Goal: Contribute content

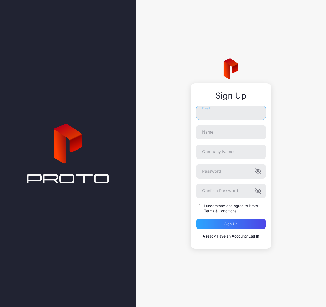
type input "**********"
click at [257, 235] on link "Log In" at bounding box center [254, 236] width 11 height 4
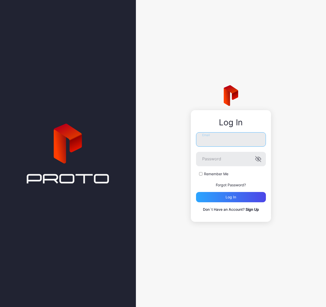
type input "**********"
click at [238, 199] on div "Log in" at bounding box center [231, 197] width 70 height 10
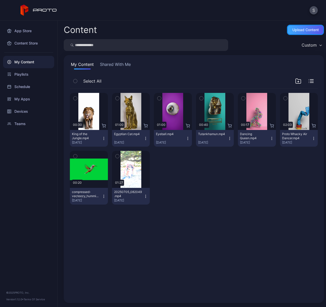
click at [299, 31] on div "Upload Content" at bounding box center [306, 30] width 26 height 4
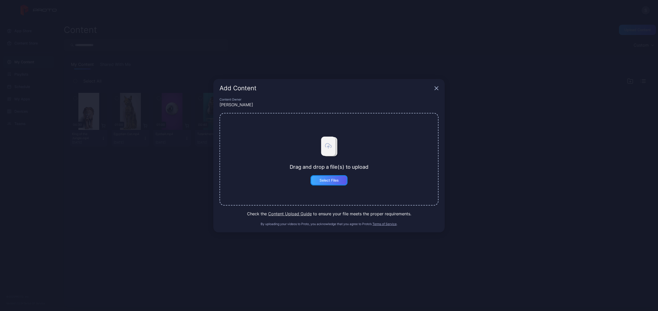
click at [322, 178] on div "Select Files" at bounding box center [329, 180] width 19 height 4
click at [326, 181] on button "Select Files" at bounding box center [329, 180] width 37 height 10
click at [326, 180] on button "Select Files" at bounding box center [329, 180] width 37 height 10
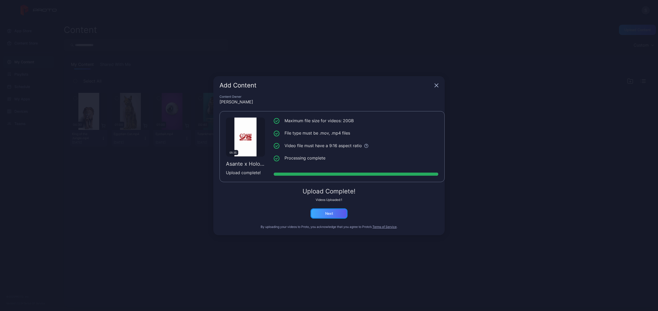
click at [326, 212] on div "Next" at bounding box center [329, 213] width 37 height 10
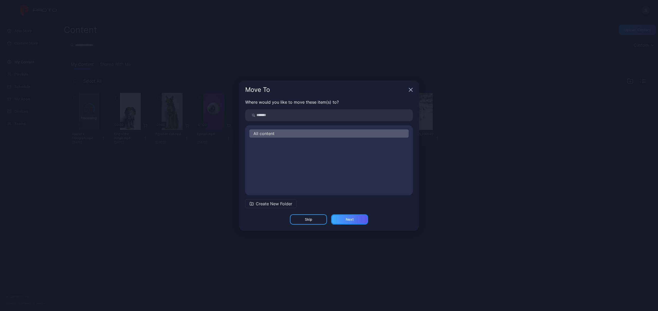
click at [326, 219] on div "Next" at bounding box center [350, 219] width 8 height 4
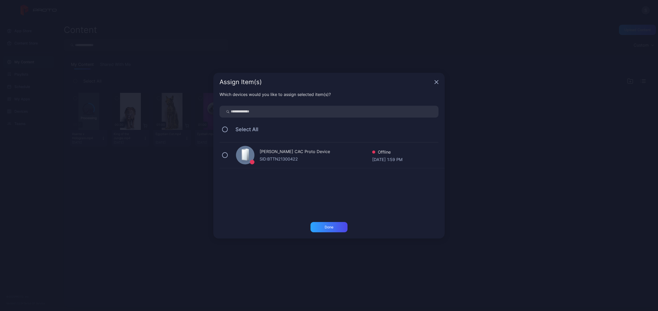
click at [249, 156] on icon at bounding box center [248, 155] width 2 height 12
click at [326, 225] on div "Done" at bounding box center [329, 227] width 9 height 4
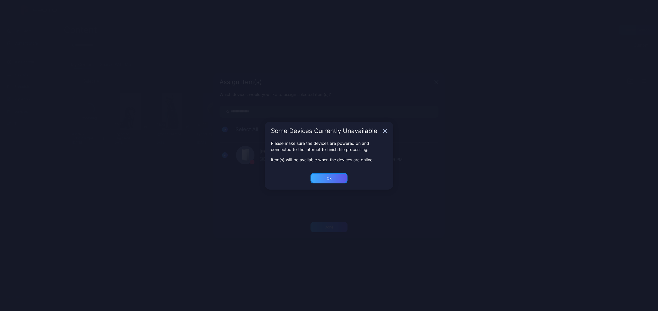
click at [326, 222] on div "Ok" at bounding box center [329, 227] width 37 height 10
